Goal: Information Seeking & Learning: Learn about a topic

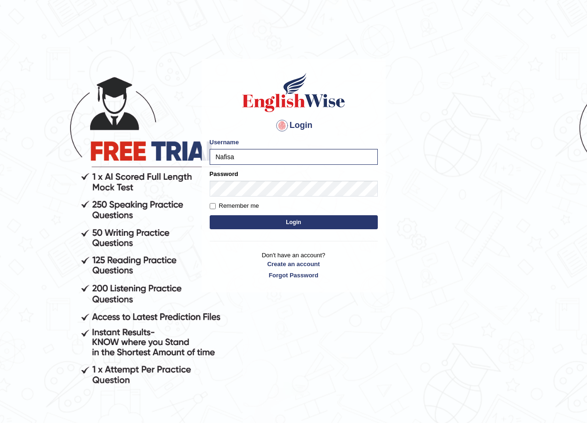
click at [310, 220] on button "Login" at bounding box center [294, 222] width 168 height 14
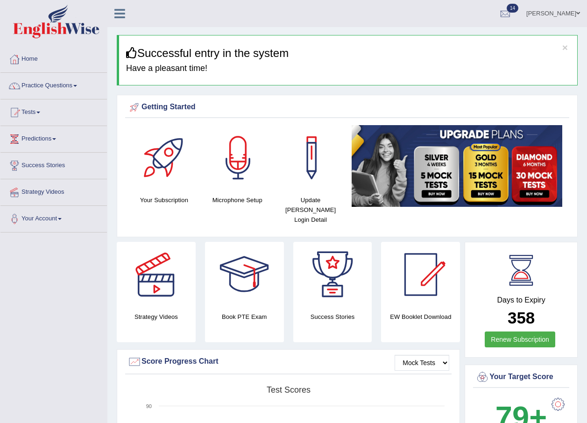
click at [71, 88] on link "Practice Questions" at bounding box center [53, 84] width 106 height 23
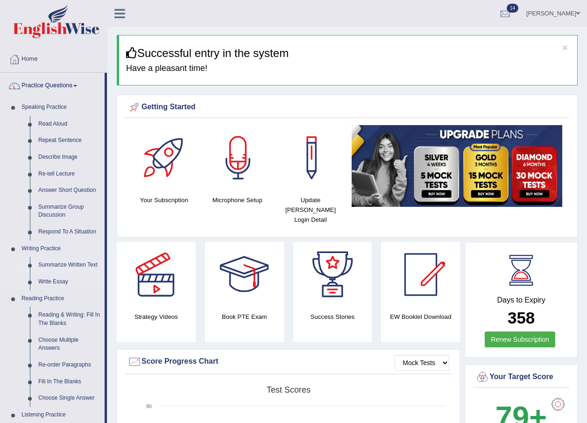
click at [53, 268] on link "Summarize Written Text" at bounding box center [69, 265] width 70 height 17
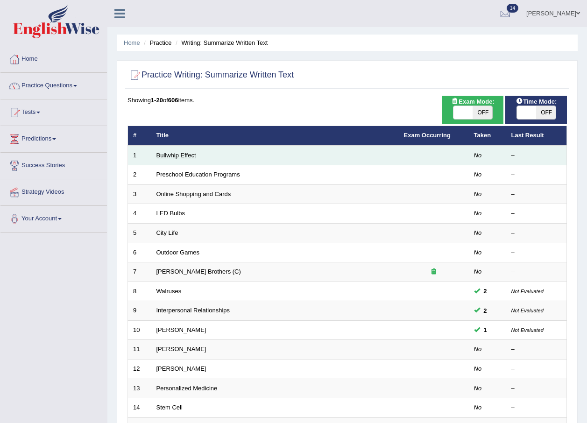
click at [167, 158] on link "Bullwhip Effect" at bounding box center [176, 155] width 40 height 7
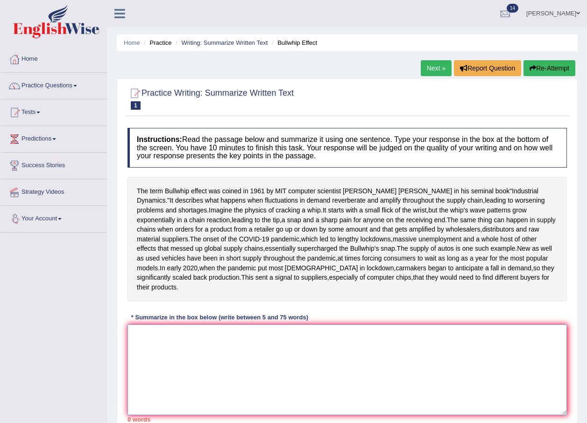
click at [164, 368] on textarea at bounding box center [346, 369] width 439 height 91
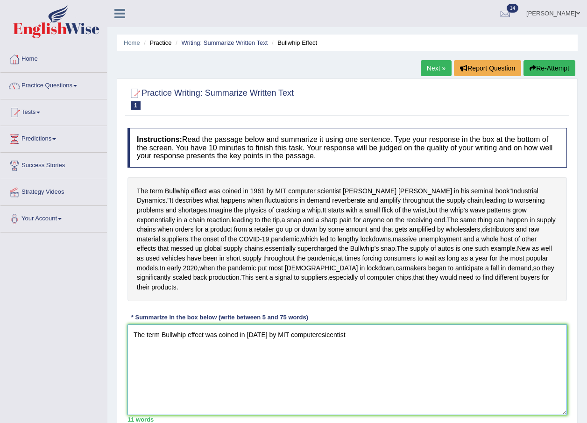
click at [316, 373] on textarea "The term Bullwhip effect was coined in [DATE] by MIT computeresicentist" at bounding box center [346, 369] width 439 height 91
click at [347, 378] on textarea "The term Bullwhip effect was coined in 1961 by MIT computere sicentist" at bounding box center [346, 369] width 439 height 91
click at [381, 370] on textarea "The term Bullwhip effect was coined in 1961 by MIT computere sicentistJay Forre…" at bounding box center [346, 369] width 439 height 91
click at [441, 376] on textarea "The term Bullwhip effect was coined in 1961 by MIT computere sicentistJay Forre…" at bounding box center [346, 369] width 439 height 91
drag, startPoint x: 443, startPoint y: 368, endPoint x: 382, endPoint y: 372, distance: 60.8
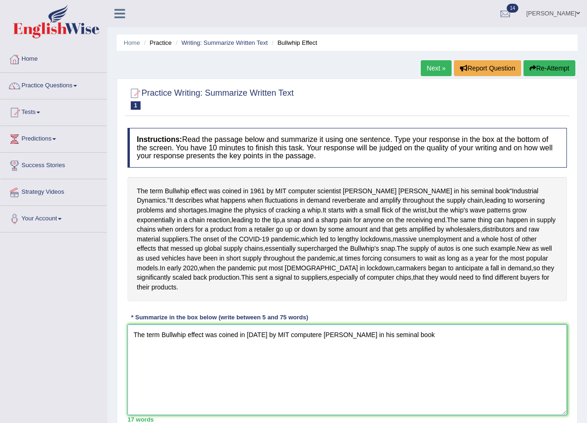
click at [382, 372] on textarea "The term Bullwhip effect was coined in 1961 by MIT computere sicentistJay Forre…" at bounding box center [346, 369] width 439 height 91
click at [535, 373] on textarea "The term Bullwhip effect was coined in 1961 by MIT computere sicentistJay Forre…" at bounding box center [346, 369] width 439 height 91
click at [533, 375] on textarea "The term Bullwhip effect was coined in 1961 by MIT computere sicentistJay Forre…" at bounding box center [346, 369] width 439 height 91
click at [164, 388] on textarea "The term Bullwhip effect was coined in 1961 by MIT computere sicentistJay Forre…" at bounding box center [346, 369] width 439 height 91
click at [146, 384] on textarea "The term Bullwhip effect was coined in 1961 by MIT computere sicentistJay Forre…" at bounding box center [346, 369] width 439 height 91
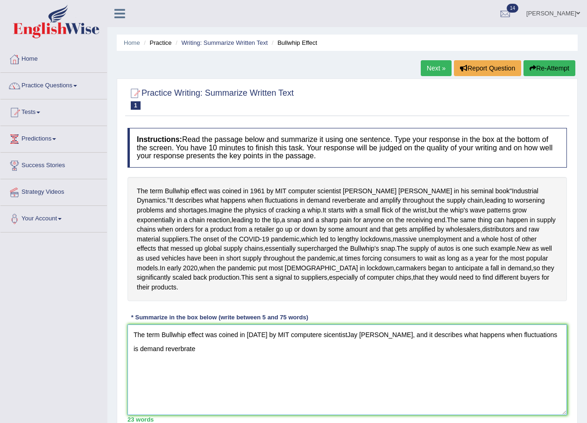
click at [162, 388] on textarea "The term Bullwhip effect was coined in 1961 by MIT computere sicentistJay Forre…" at bounding box center [346, 369] width 439 height 91
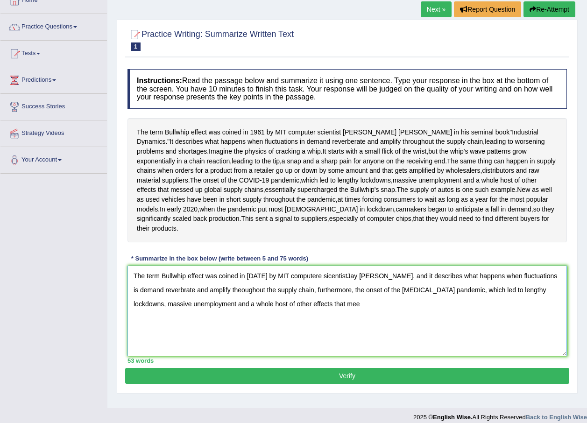
scroll to position [93, 0]
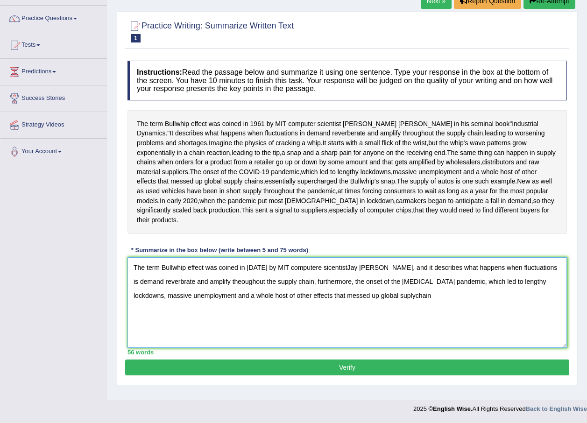
click at [353, 304] on textarea "The term Bullwhip effect was coined in 1961 by MIT computere sicentistJay Forre…" at bounding box center [346, 302] width 439 height 91
click at [351, 308] on textarea "The term Bullwhip effect was coined in 1961 by MIT computere sicentistJay Forre…" at bounding box center [346, 302] width 439 height 91
click at [362, 304] on textarea "The term Bullwhip effect was coined in 1961 by MIT computere sicentistJay Forre…" at bounding box center [346, 302] width 439 height 91
click at [380, 309] on textarea "The term Bullwhip effect was coined in 1961 by MIT computere sicentistJay Forre…" at bounding box center [346, 302] width 439 height 91
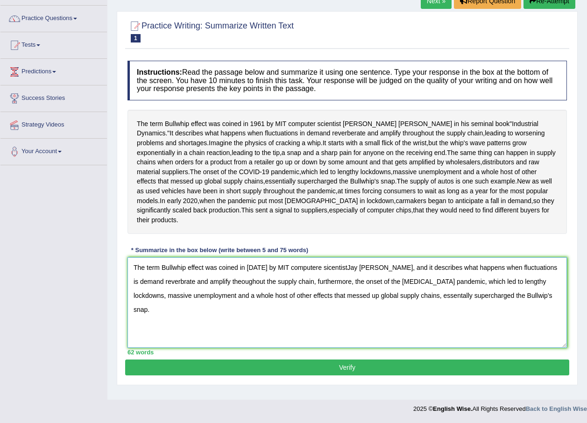
type textarea "The term Bullwhip effect was coined in 1961 by MIT computere sicentistJay Forre…"
click at [350, 370] on button "Verify" at bounding box center [347, 368] width 444 height 16
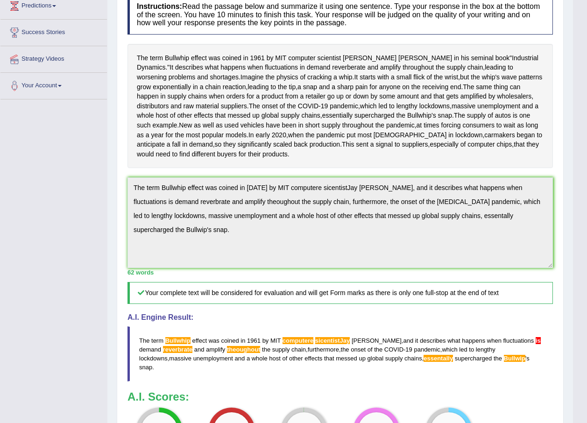
scroll to position [47, 0]
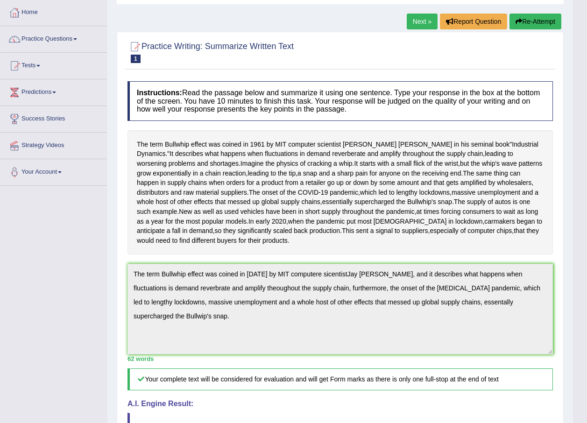
click at [536, 27] on button "Re-Attempt" at bounding box center [535, 22] width 52 height 16
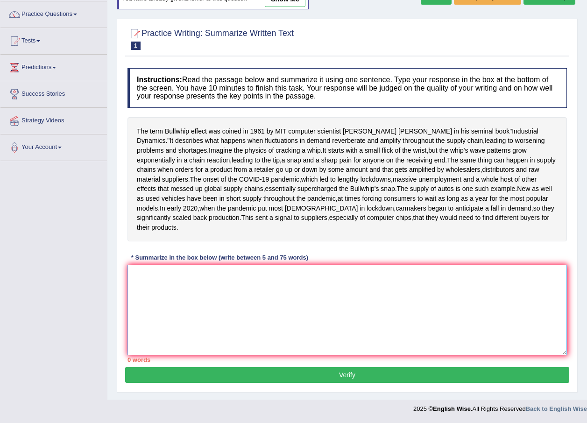
paste textarea "The term Bullwhip effect was coined in 1961 by MIT computere sicentistJay Forre…"
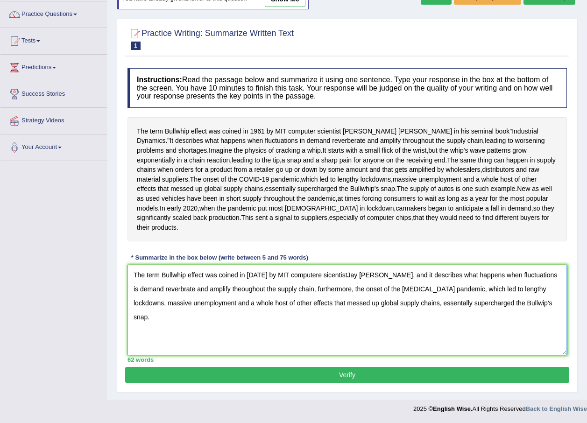
drag, startPoint x: 385, startPoint y: 302, endPoint x: 519, endPoint y: 310, distance: 134.2
click at [519, 310] on textarea "The term Bullwhip effect was coined in 1961 by MIT computere sicentistJay Forre…" at bounding box center [346, 310] width 439 height 91
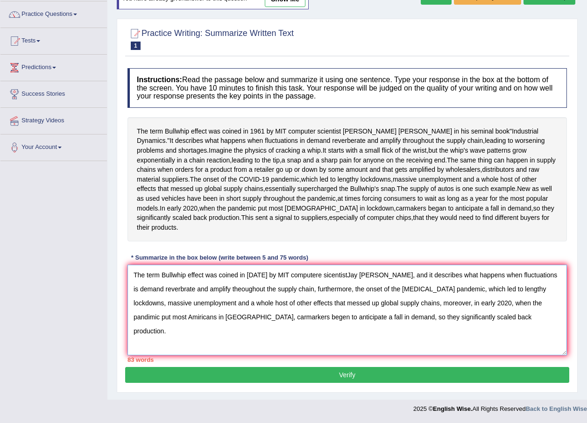
drag, startPoint x: 472, startPoint y: 318, endPoint x: 338, endPoint y: 337, distance: 135.2
click at [338, 337] on textarea "The term Bullwhip effect was coined in 1961 by MIT computere sicentistJay Forre…" at bounding box center [346, 310] width 439 height 91
click at [235, 313] on textarea "The term Bullwhip effect was coined in 1961 by MIT computere sicentistJay Forre…" at bounding box center [346, 310] width 439 height 91
drag, startPoint x: 287, startPoint y: 315, endPoint x: 230, endPoint y: 322, distance: 57.3
click at [230, 322] on textarea "The term Bullwhip effect was coined in 1961 by MIT computere sicentistJay Forre…" at bounding box center [346, 310] width 439 height 91
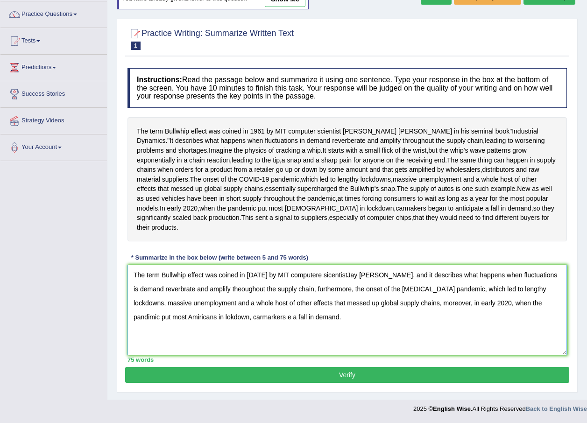
click at [233, 315] on textarea "The term Bullwhip effect was coined in 1961 by MIT computere sicentistJay Forre…" at bounding box center [346, 310] width 439 height 91
click at [240, 320] on textarea "The term Bullwhip effect was coined in 1961 by MIT computere sicentistJay Forre…" at bounding box center [346, 310] width 439 height 91
click at [250, 312] on textarea "The term Bullwhip effect was coined in 1961 by MIT computere sicentistJay Forre…" at bounding box center [346, 310] width 439 height 91
click at [251, 317] on textarea "The term Bullwhip effect was coined in 1961 by MIT computere sicentistJay Forre…" at bounding box center [346, 310] width 439 height 91
drag, startPoint x: 286, startPoint y: 317, endPoint x: 263, endPoint y: 319, distance: 22.9
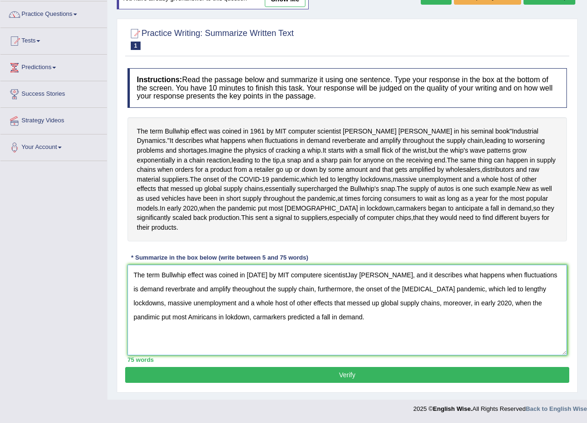
click at [263, 319] on textarea "The term Bullwhip effect was coined in 1961 by MIT computere sicentistJay Forre…" at bounding box center [346, 310] width 439 height 91
click at [289, 317] on textarea "The term Bullwhip effect was coined in 1961 by MIT computere sicentistJay Forre…" at bounding box center [346, 310] width 439 height 91
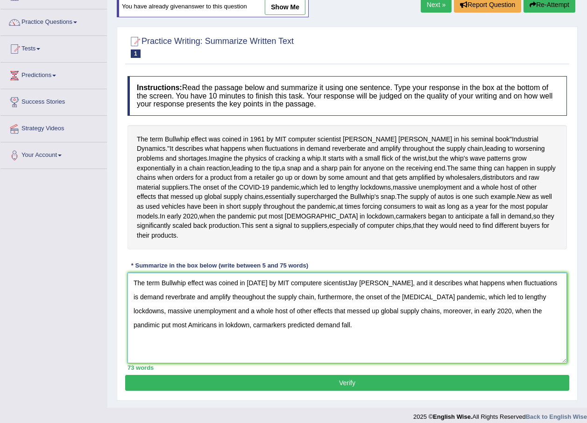
scroll to position [110, 0]
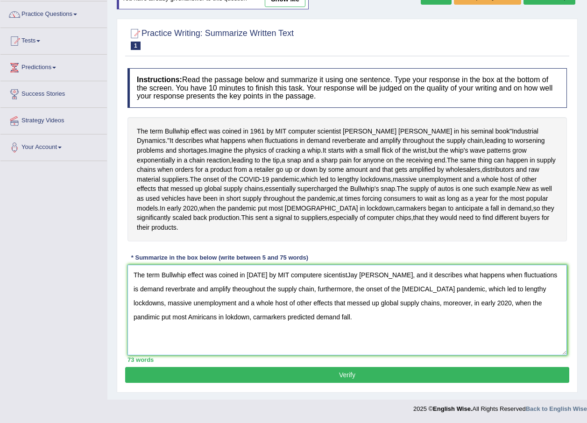
click at [315, 275] on textarea "The term Bullwhip effect was coined in 1961 by MIT computere sicentistJay Forre…" at bounding box center [346, 310] width 439 height 91
click at [397, 275] on textarea "The term Bullwhip effect was coined in 1961 by MIT computer sicentistJay Forres…" at bounding box center [346, 310] width 439 height 91
drag, startPoint x: 550, startPoint y: 286, endPoint x: 524, endPoint y: 289, distance: 25.9
click at [524, 289] on textarea "The term Bullwhip effect was coined in 1961 by MIT computer sicentistJay Forres…" at bounding box center [346, 310] width 439 height 91
drag, startPoint x: 273, startPoint y: 301, endPoint x: 253, endPoint y: 301, distance: 19.6
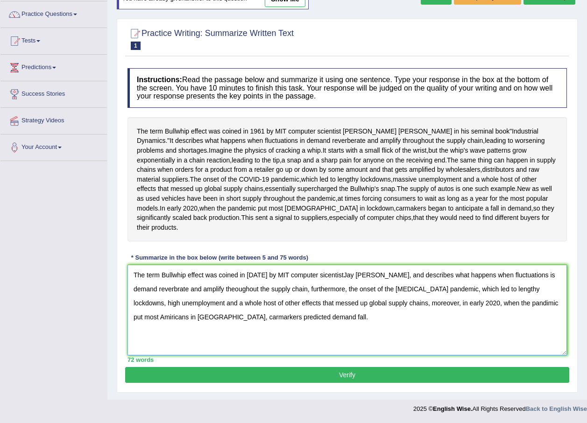
click at [253, 301] on textarea "The term Bullwhip effect was coined in 1961 by MIT computer sicentistJay Forres…" at bounding box center [346, 310] width 439 height 91
click at [254, 301] on textarea "The term Bullwhip effect was coined in 1961 by MIT computer sicentistJay Forres…" at bounding box center [346, 310] width 439 height 91
click at [295, 304] on textarea "The term Bullwhip effect was coined in 1961 by MIT computer sicentistJay Forres…" at bounding box center [346, 310] width 439 height 91
click at [235, 321] on textarea "The term Bullwhip effect was coined in 1961 by MIT computer sicentistJay Forres…" at bounding box center [346, 310] width 439 height 91
click at [233, 317] on textarea "The term Bullwhip effect was coined in 1961 by MIT computer sicentistJay Forres…" at bounding box center [346, 310] width 439 height 91
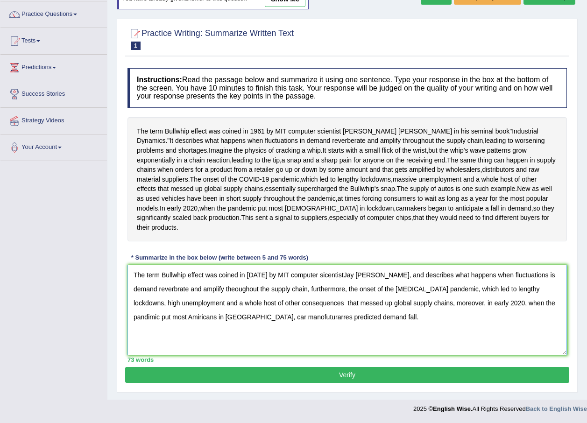
click at [225, 317] on textarea "The term Bullwhip effect was coined in 1961 by MIT computer sicentistJay Forres…" at bounding box center [346, 310] width 439 height 91
click at [232, 319] on textarea "The term Bullwhip effect was coined in 1961 by MIT computer sicentistJay Forres…" at bounding box center [346, 310] width 439 height 91
click at [257, 317] on textarea "The term Bullwhip effect was coined in 1961 by MIT computer sicentistJay Forres…" at bounding box center [346, 310] width 439 height 91
type textarea "The term Bullwhip effect was coined in 1961 by MIT computer sicentistJay Forres…"
click at [236, 373] on button "Verify" at bounding box center [347, 375] width 444 height 16
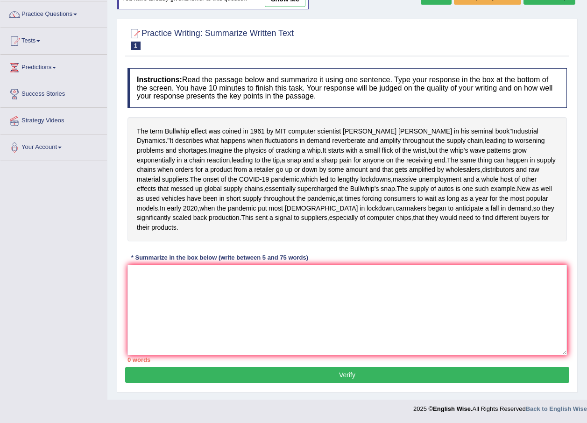
click at [193, 264] on div "Instructions: Read the passage below and summarize it using one sentence. Type …" at bounding box center [347, 214] width 444 height 303
click at [193, 293] on textarea at bounding box center [346, 310] width 439 height 91
paste textarea "The term Bullwhip effect was coined in 1961 by MIT computer sicentistJay Forres…"
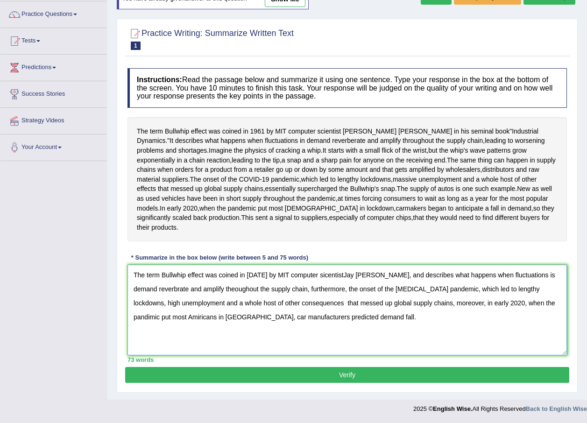
click at [339, 272] on textarea "The term Bullwhip effect was coined in [DATE] by MIT computer sicentistJay [PER…" at bounding box center [346, 310] width 439 height 91
drag, startPoint x: 161, startPoint y: 289, endPoint x: 131, endPoint y: 288, distance: 29.9
click at [131, 288] on textarea "The term Bullwhip effect was coined in 1961 by MIT computer sicentist Jay Forre…" at bounding box center [346, 310] width 439 height 91
click at [151, 291] on textarea "The term Bullwhip effect was coined in 1961 by MIT computer sicentist Jay Forre…" at bounding box center [346, 310] width 439 height 91
click at [211, 287] on textarea "The term Bullwhip effect was coined in 1961 by MIT computer sicentist Jay Forre…" at bounding box center [346, 310] width 439 height 91
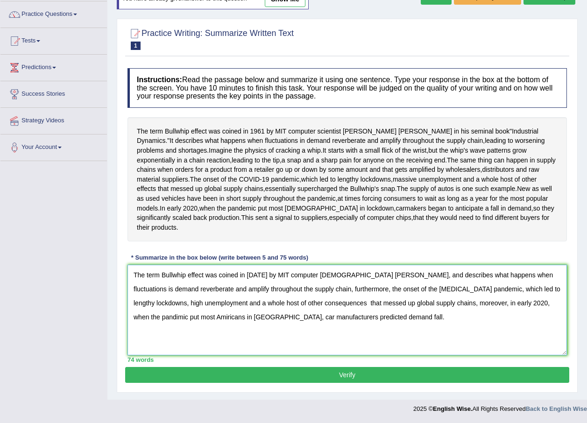
click at [524, 301] on textarea "The term Bullwhip effect was coined in 1961 by MIT computer sicentist Jay Forre…" at bounding box center [346, 310] width 439 height 91
click at [192, 314] on textarea "The term Bullwhip effect was coined in 1961 by MIT computer sicentist Jay Forre…" at bounding box center [346, 310] width 439 height 91
click at [161, 316] on textarea "The term Bullwhip effect was coined in 1961 by MIT computer sicentist Jay Forre…" at bounding box center [346, 310] width 439 height 91
click at [523, 270] on textarea "The term Bullwhip effect was coined in 1961 by MIT computer sicentist Jay Forre…" at bounding box center [346, 310] width 439 height 91
type textarea "The term Bullwhip effect was coined in 1961 by MIT computer sicentist Jay Forre…"
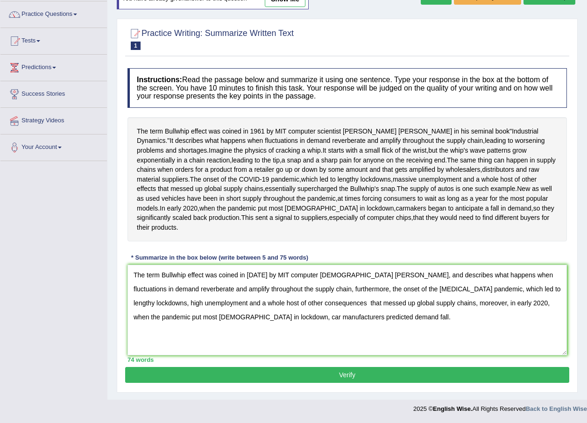
click at [342, 371] on button "Verify" at bounding box center [347, 375] width 444 height 16
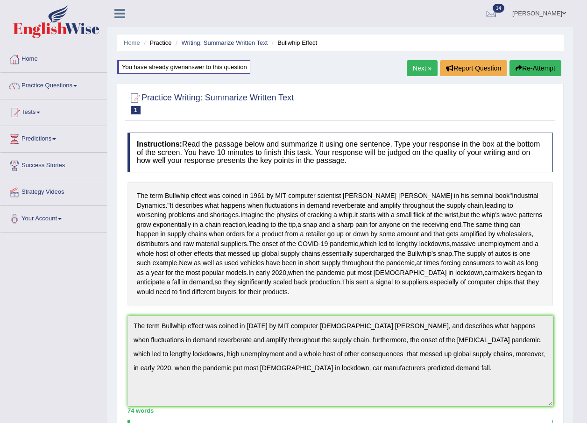
click at [563, 12] on span at bounding box center [564, 13] width 4 height 6
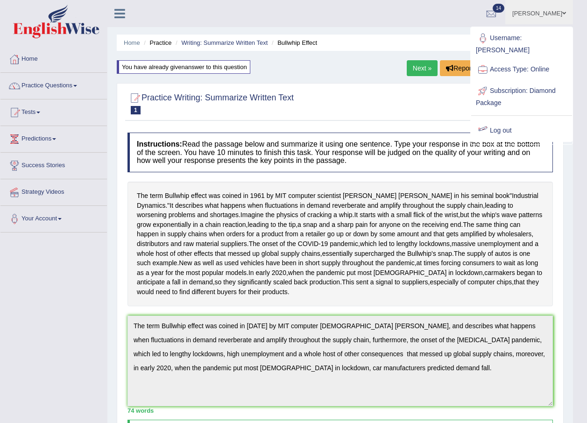
click at [504, 120] on link "Log out" at bounding box center [521, 130] width 101 height 21
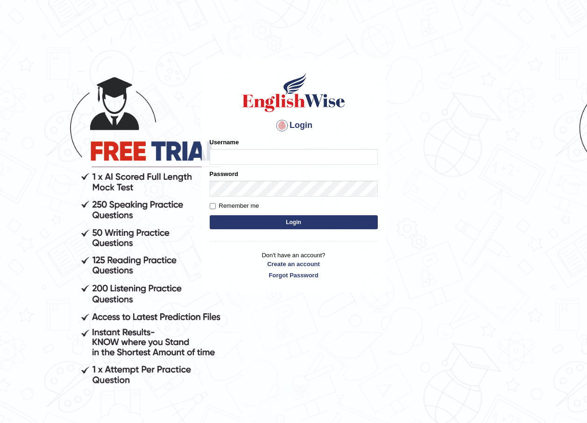
click at [210, 215] on button "Login" at bounding box center [294, 222] width 168 height 14
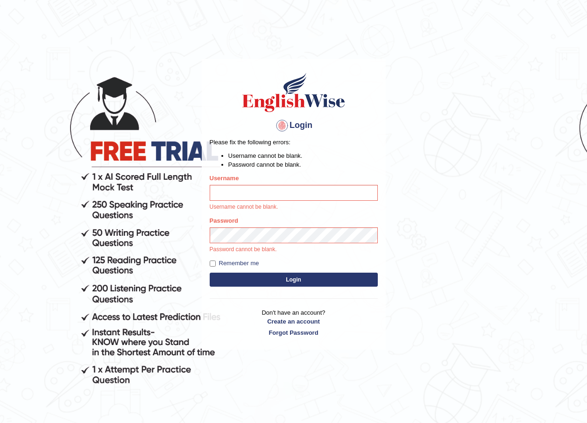
click at [270, 193] on input "Username" at bounding box center [294, 193] width 168 height 16
type input "devendra137"
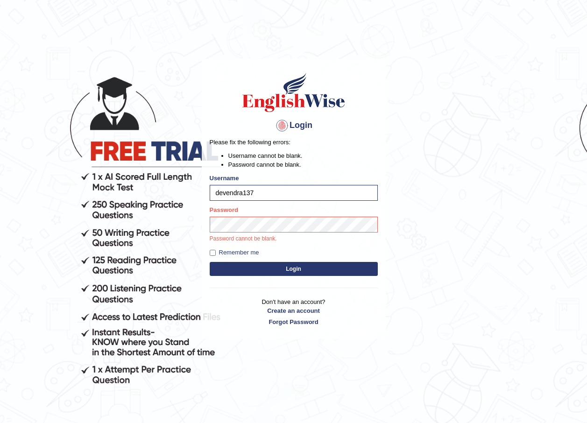
click at [296, 265] on button "Login" at bounding box center [294, 269] width 168 height 14
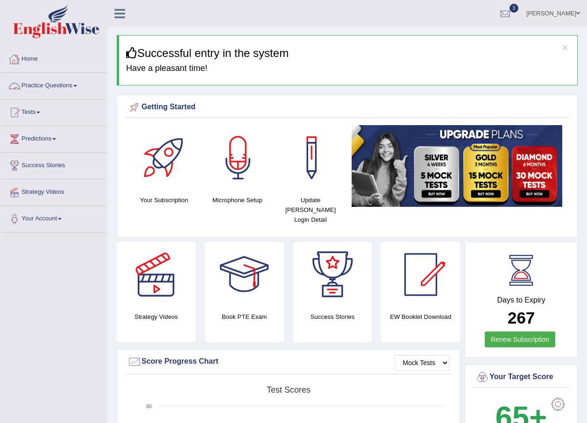
click at [56, 81] on link "Practice Questions" at bounding box center [53, 84] width 106 height 23
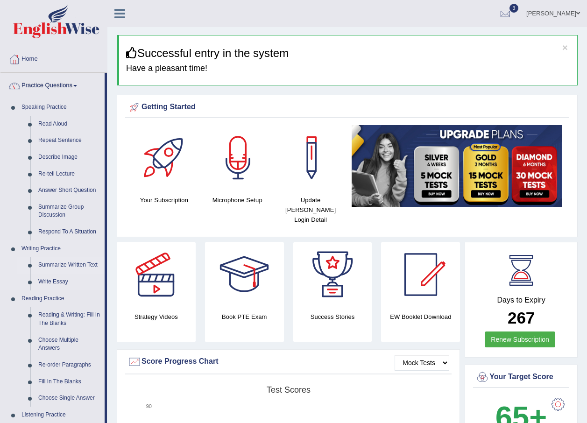
click at [58, 260] on link "Summarize Written Text" at bounding box center [69, 265] width 70 height 17
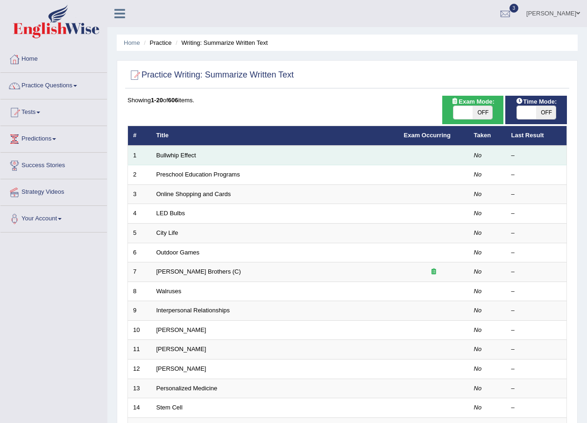
click at [352, 155] on td "Bullwhip Effect" at bounding box center [274, 156] width 247 height 20
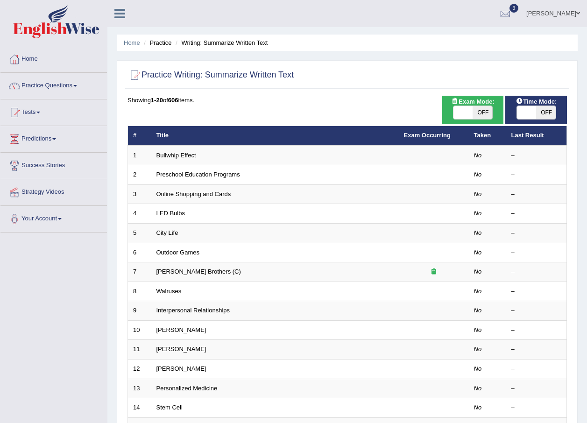
click at [471, 114] on span at bounding box center [463, 112] width 20 height 13
checkbox input "true"
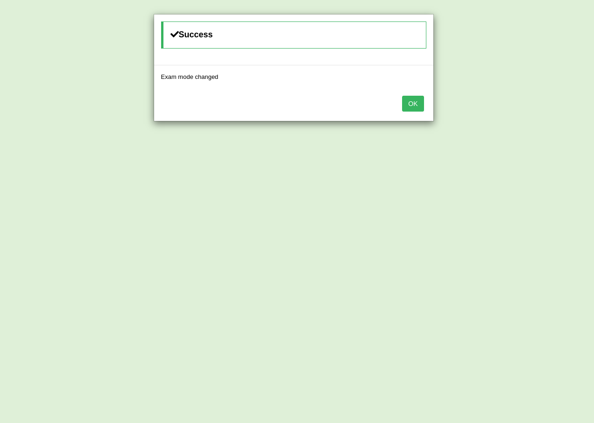
click at [416, 101] on button "OK" at bounding box center [412, 104] width 21 height 16
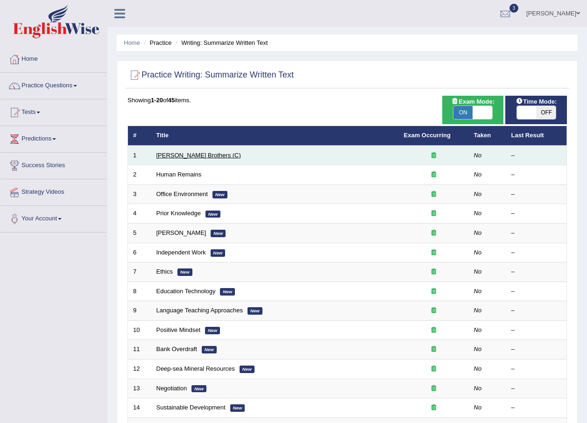
click at [176, 153] on link "[PERSON_NAME] Brothers (C)" at bounding box center [198, 155] width 85 height 7
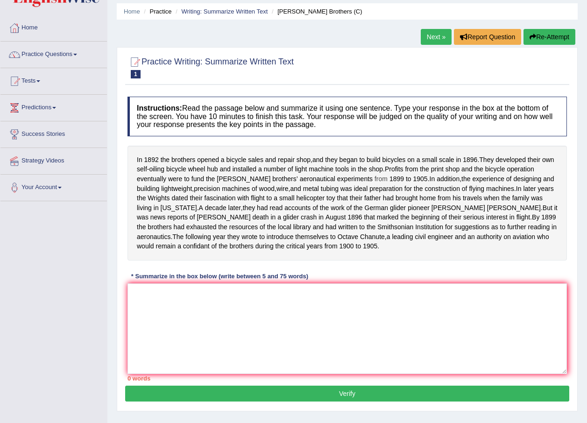
scroll to position [47, 0]
